Goal: Task Accomplishment & Management: Complete application form

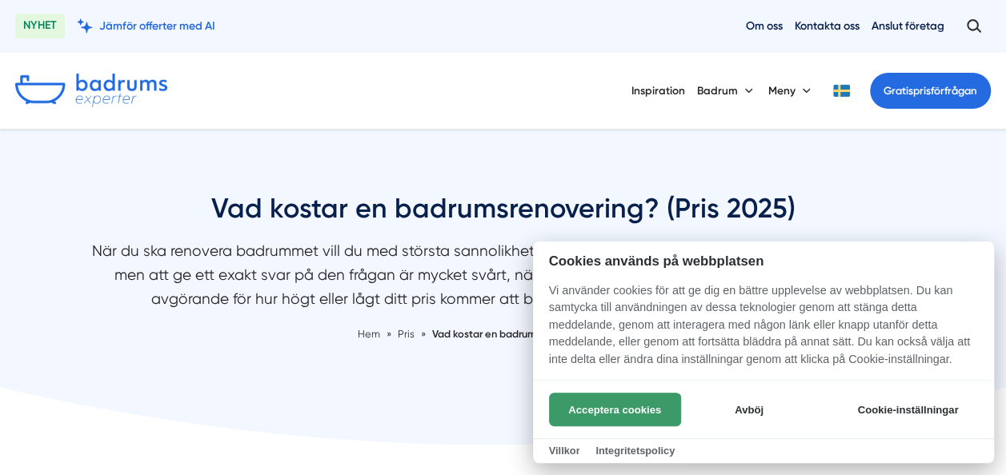
click at [622, 412] on button "Acceptera cookies" at bounding box center [615, 410] width 132 height 34
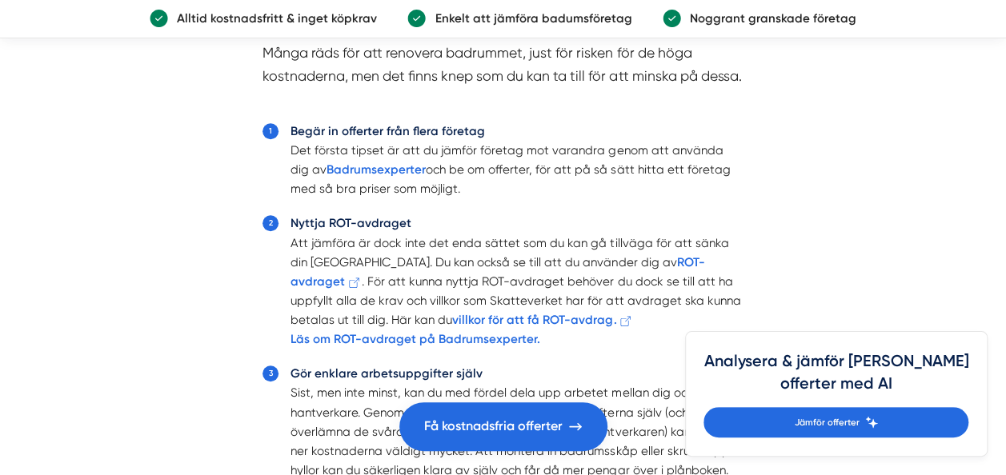
scroll to position [3522, 0]
click at [383, 177] on strong "Badrumsexperter" at bounding box center [376, 169] width 99 height 14
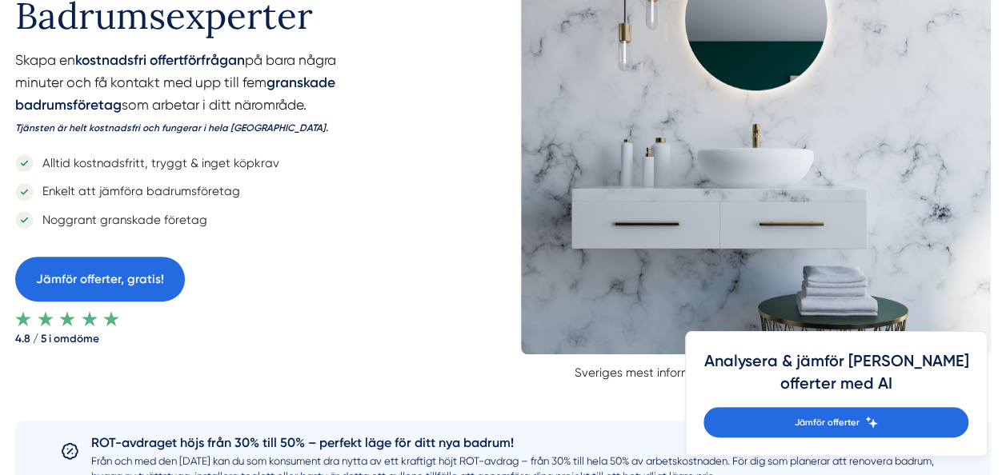
scroll to position [160, 0]
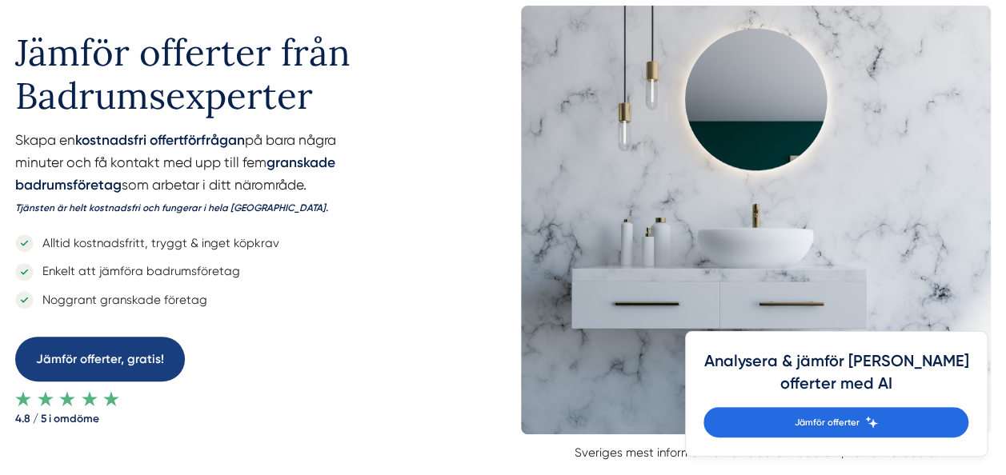
click at [79, 363] on link "Jämför offerter, gratis!" at bounding box center [100, 359] width 170 height 45
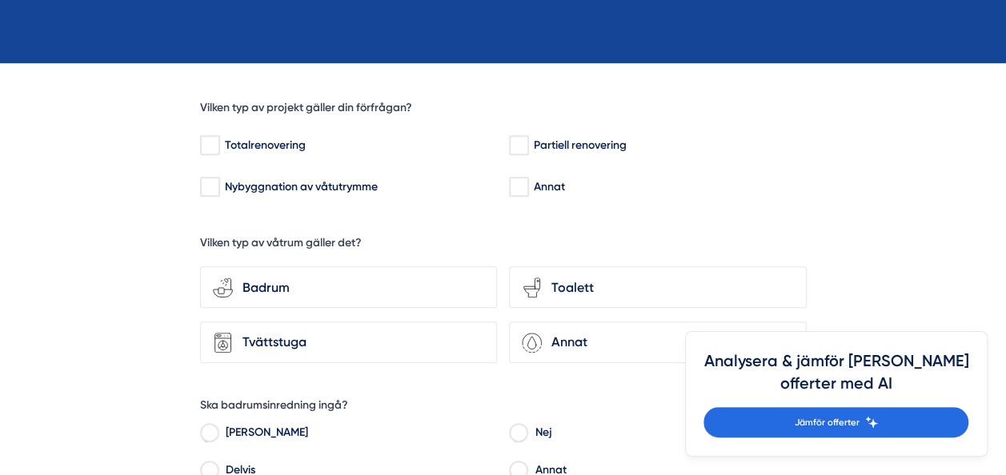
scroll to position [400, 0]
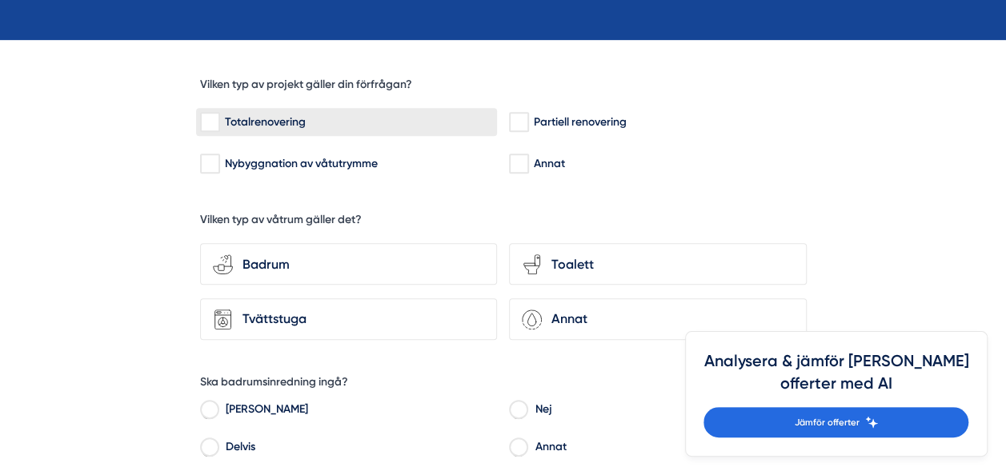
click at [215, 119] on input "Totalrenovering" at bounding box center [209, 122] width 18 height 16
checkbox input "true"
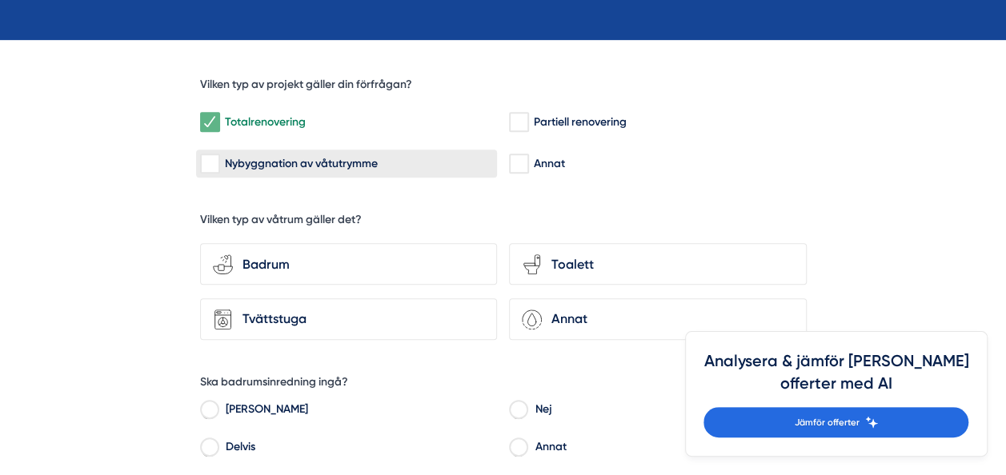
click at [211, 170] on input "Nybyggnation av våtutrymme" at bounding box center [209, 164] width 18 height 16
checkbox input "true"
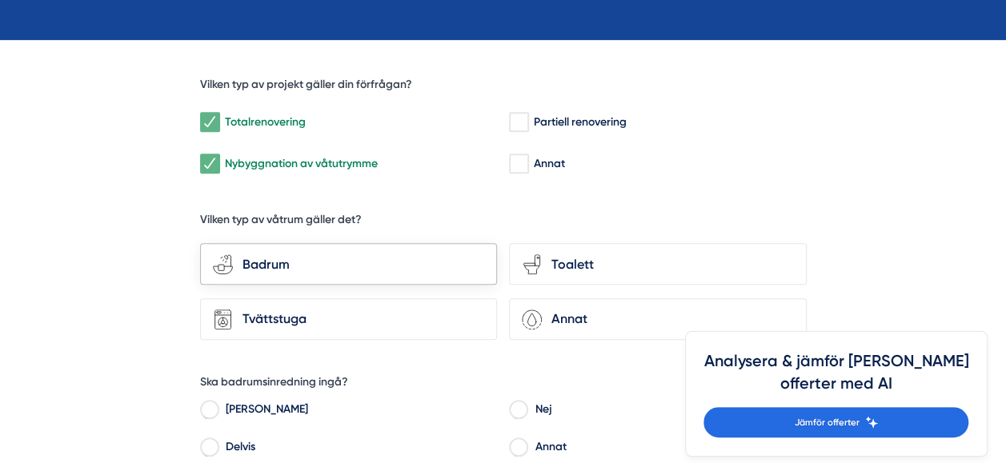
click at [361, 264] on div "Badrum" at bounding box center [358, 265] width 251 height 21
click at [0, 0] on input "bathroom-tub-towel Badrum" at bounding box center [0, 0] width 0 height 0
click at [635, 261] on div "Toalett" at bounding box center [667, 265] width 251 height 21
click at [0, 0] on input "toilet-seat Toalett" at bounding box center [0, 0] width 0 height 0
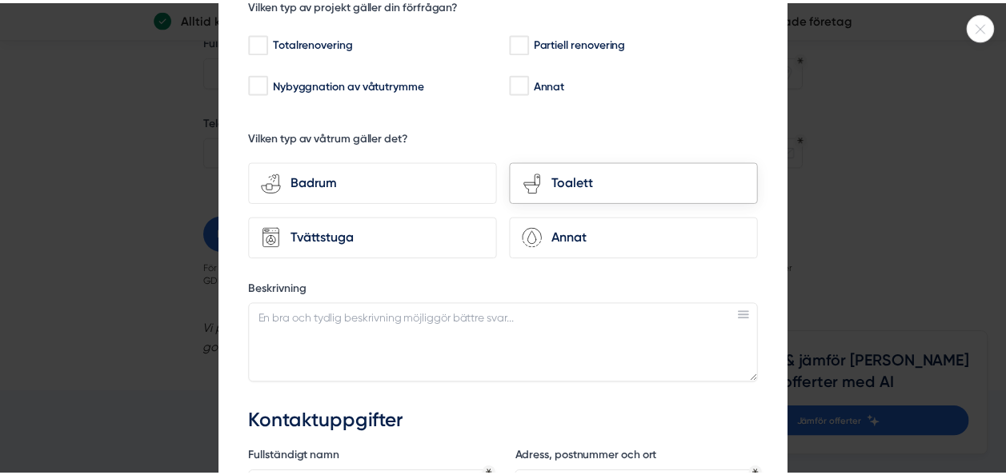
scroll to position [129, 0]
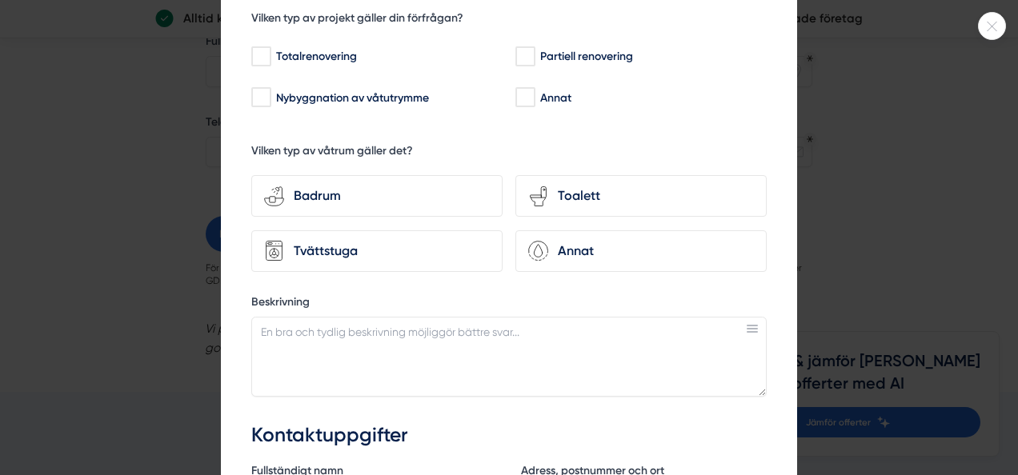
drag, startPoint x: 999, startPoint y: 13, endPoint x: 888, endPoint y: 22, distance: 110.8
click at [1000, 13] on div at bounding box center [509, 237] width 1018 height 475
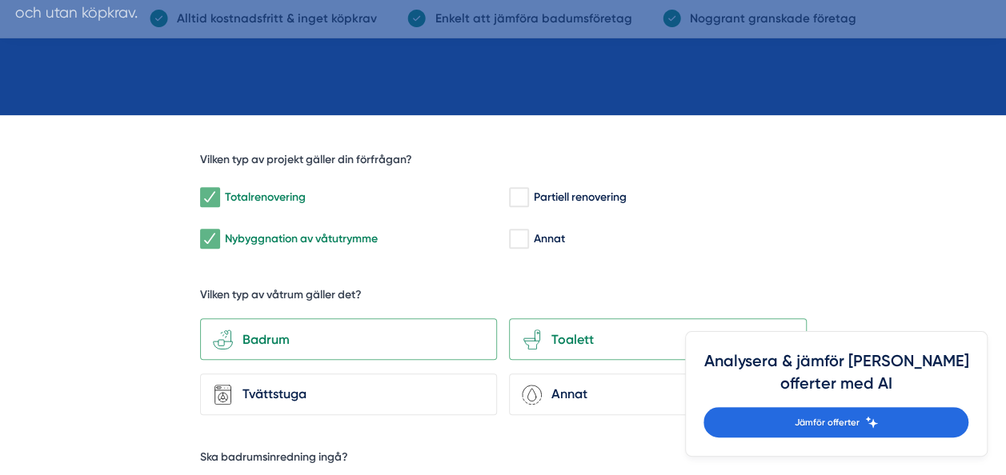
scroll to position [80, 0]
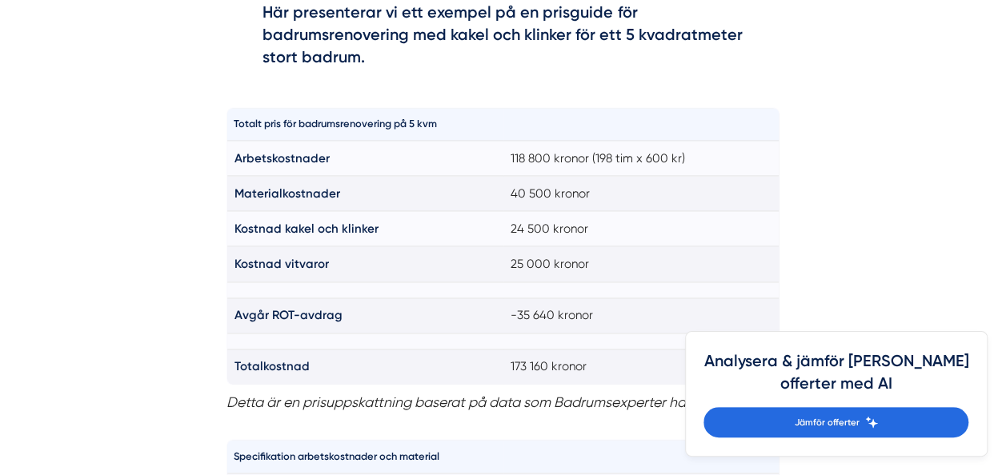
scroll to position [1089, 0]
